Goal: Information Seeking & Learning: Understand process/instructions

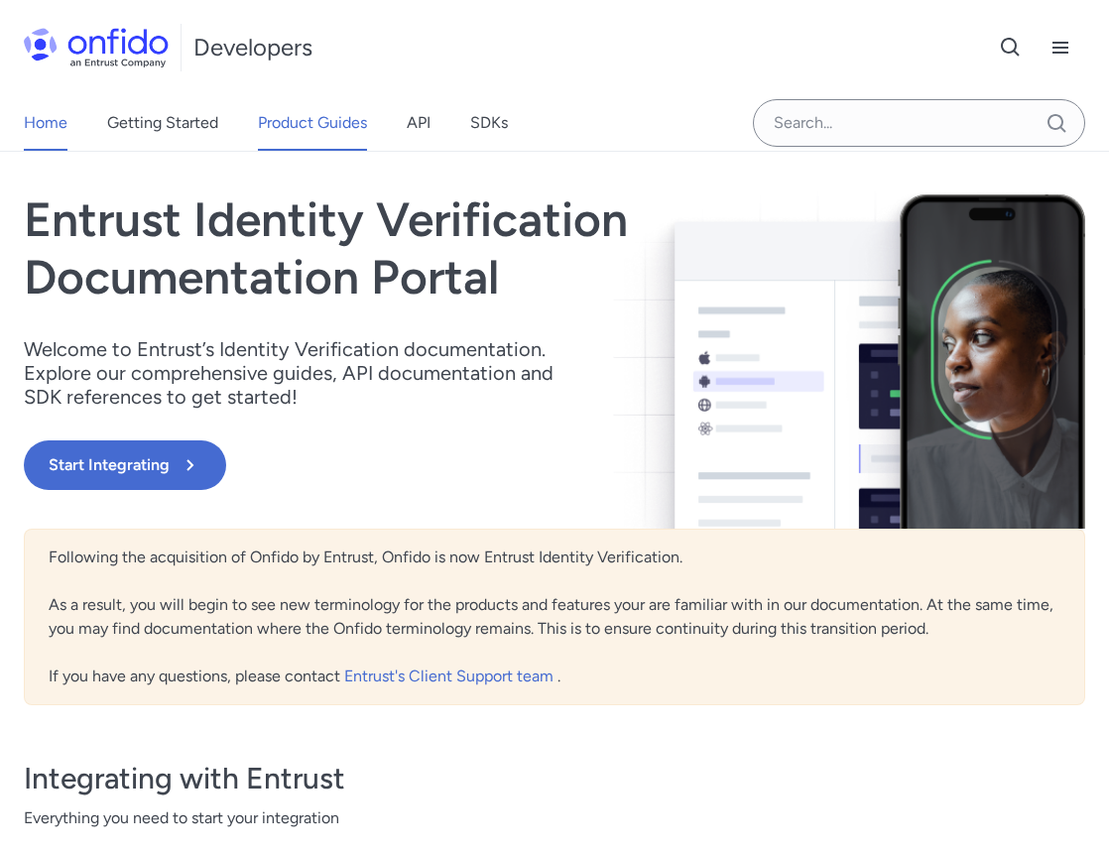
click at [322, 131] on link "Product Guides" at bounding box center [312, 123] width 109 height 56
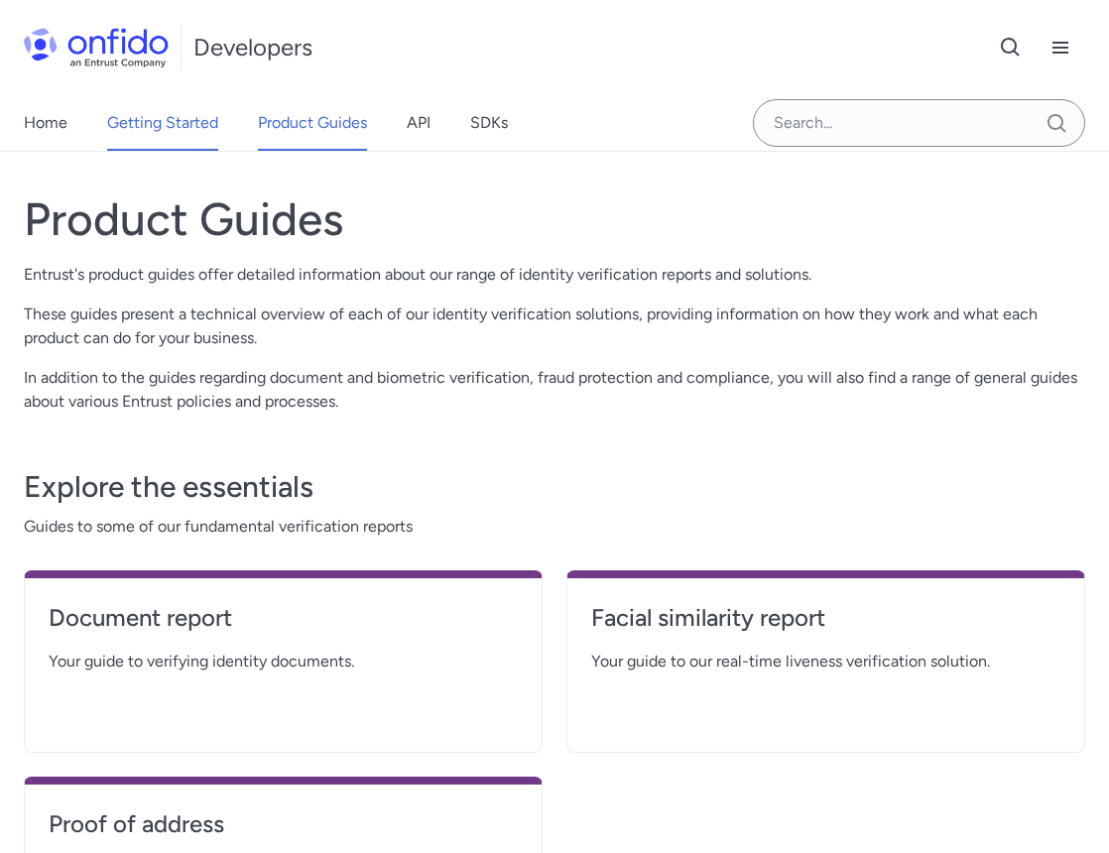
click at [173, 125] on link "Getting Started" at bounding box center [162, 123] width 111 height 56
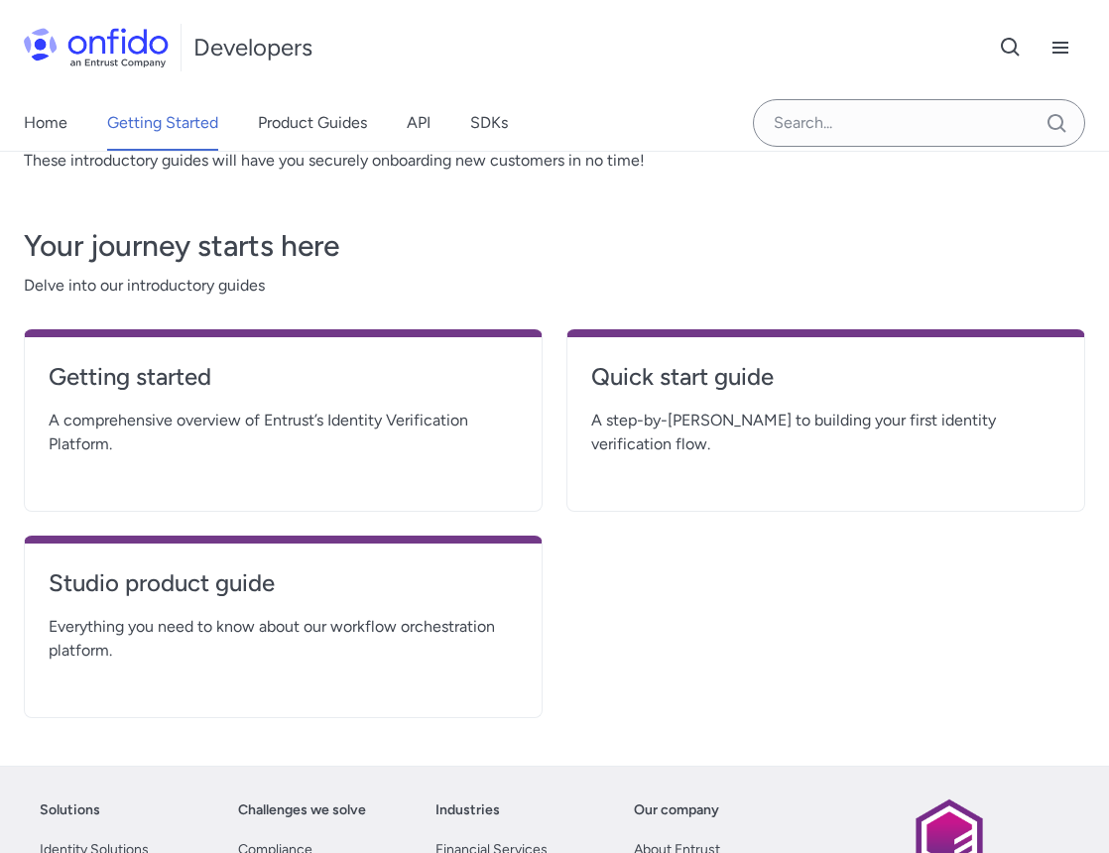
scroll to position [282, 0]
click at [710, 379] on h4 "Quick start guide" at bounding box center [825, 376] width 469 height 32
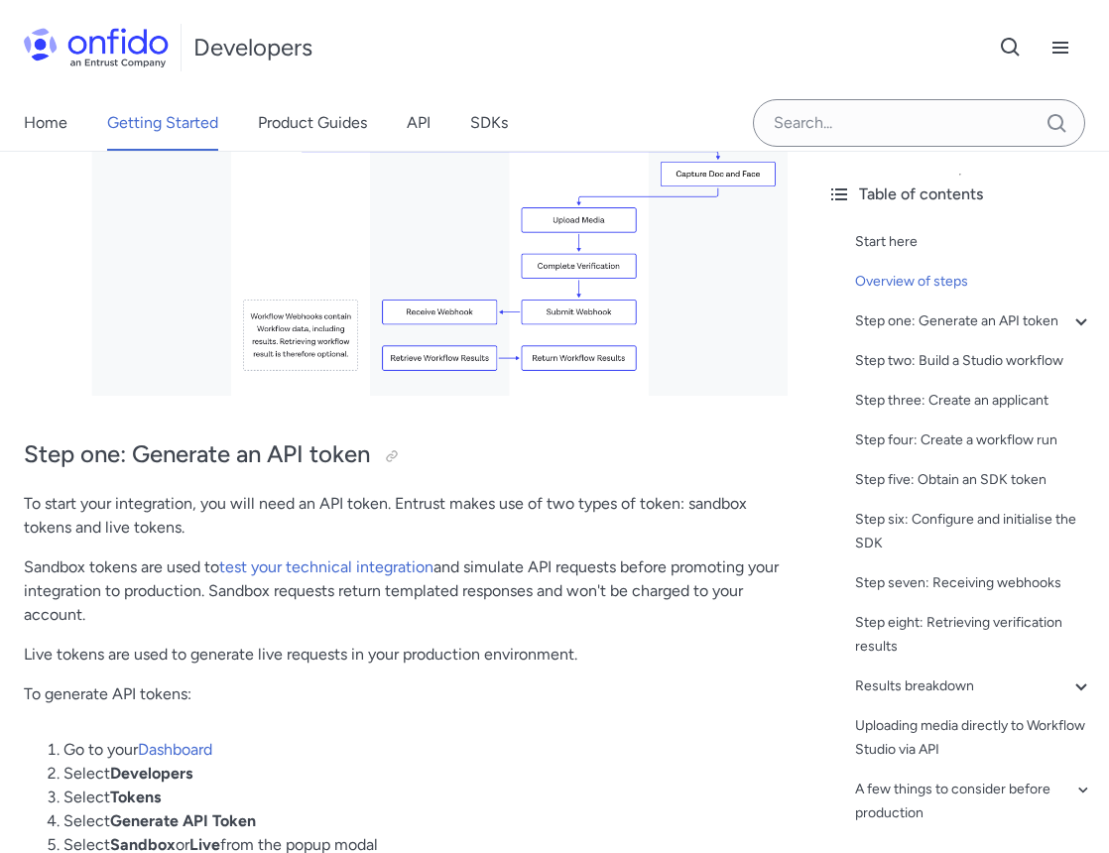
scroll to position [699, 0]
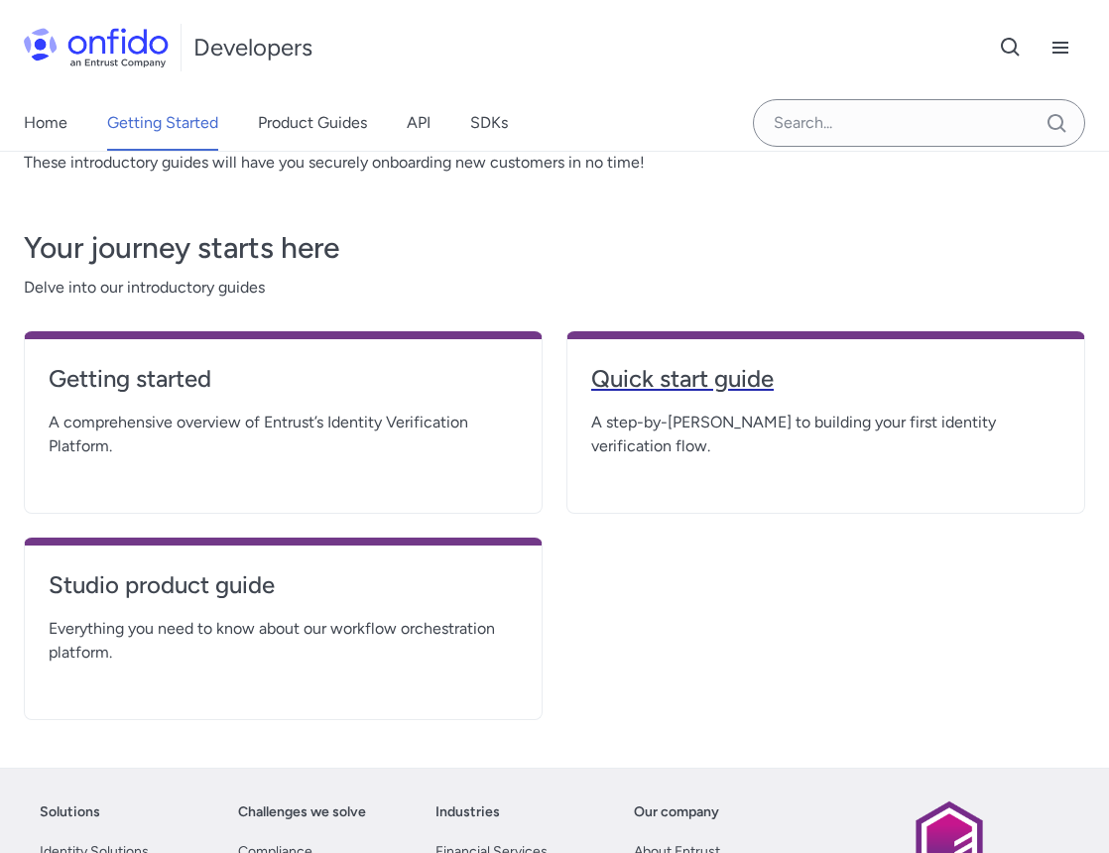
click at [678, 389] on h4 "Quick start guide" at bounding box center [825, 379] width 469 height 32
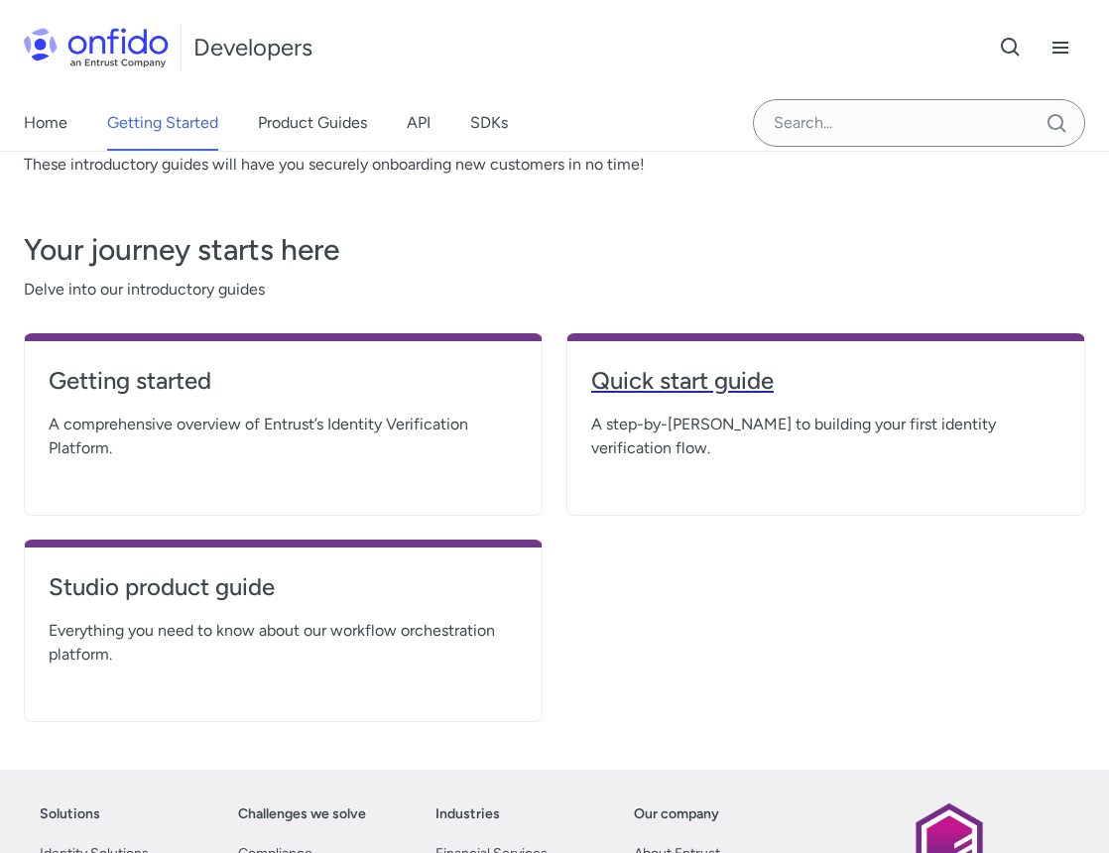
click at [728, 377] on h4 "Quick start guide" at bounding box center [825, 381] width 469 height 32
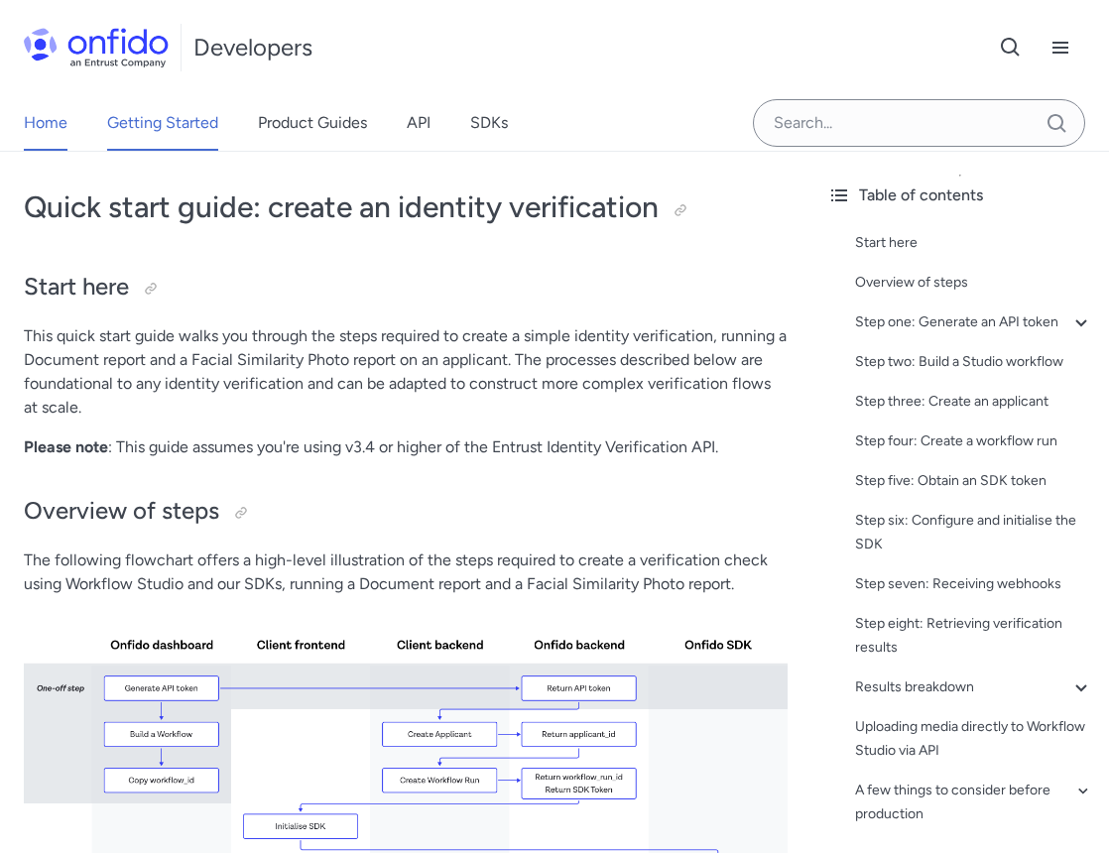
click at [44, 119] on link "Home" at bounding box center [46, 123] width 44 height 56
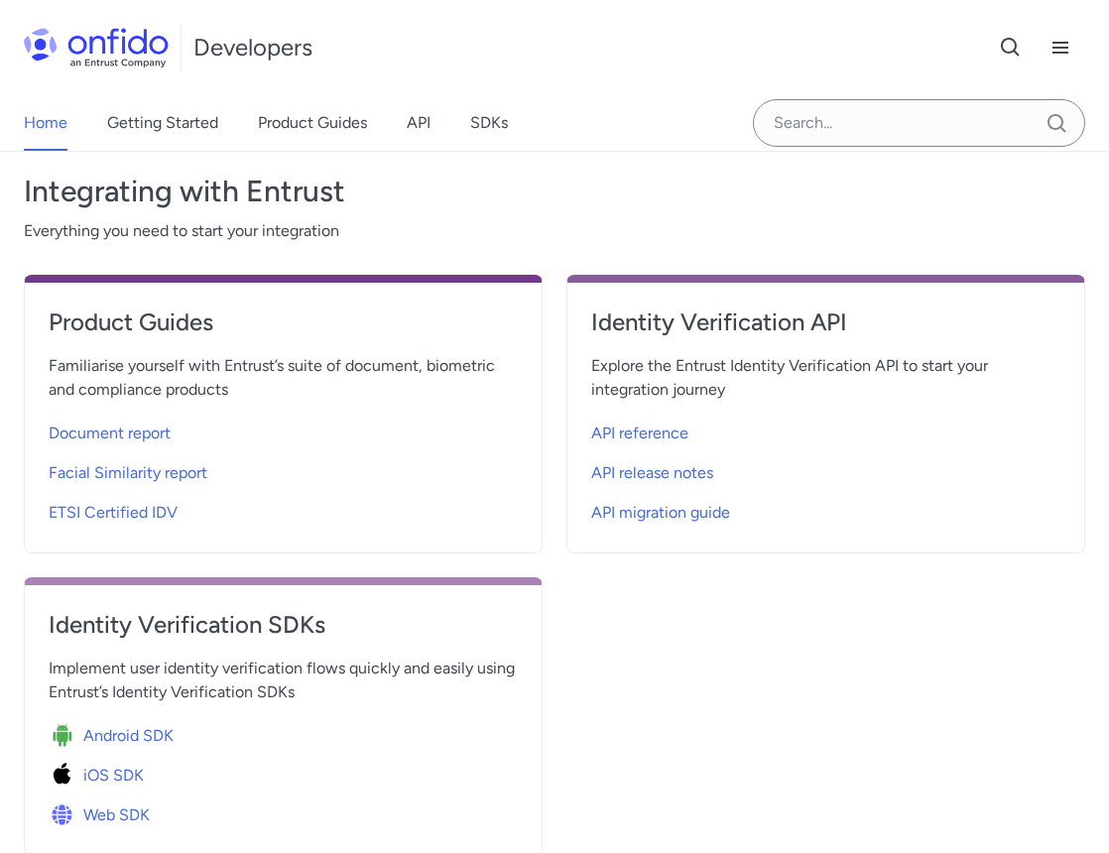
scroll to position [588, 0]
click at [319, 128] on link "Product Guides" at bounding box center [312, 123] width 109 height 56
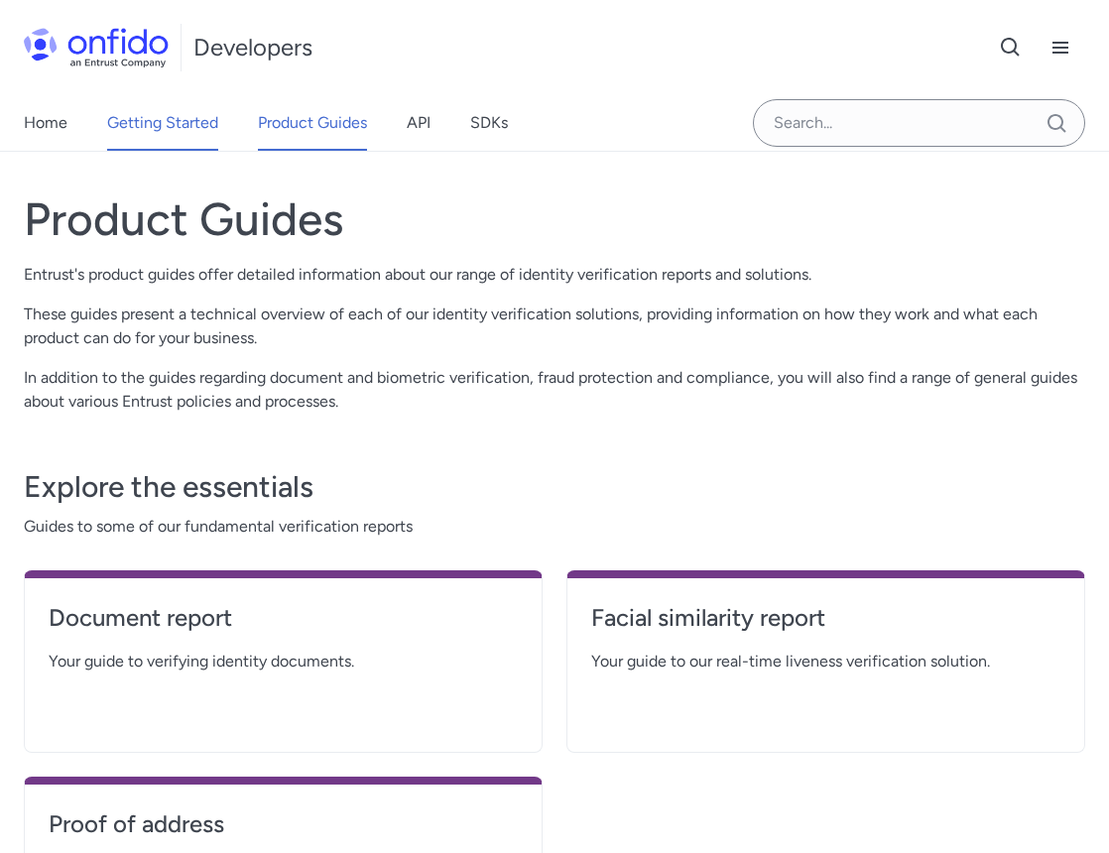
click at [214, 131] on link "Getting Started" at bounding box center [162, 123] width 111 height 56
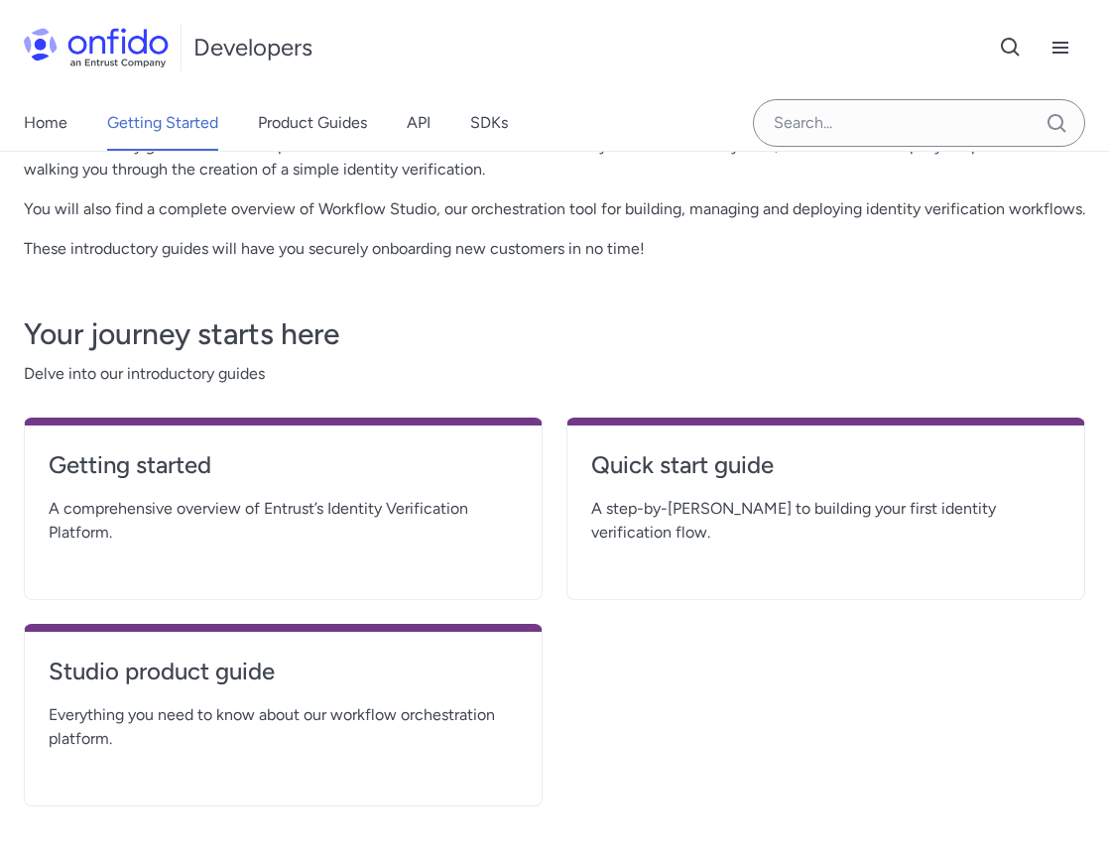
scroll to position [194, 0]
